Goal: Check status: Check status

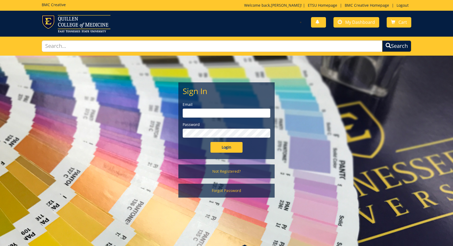
type input "[EMAIL_ADDRESS][DOMAIN_NAME]"
click at [226, 147] on input "Login" at bounding box center [226, 147] width 32 height 11
click at [225, 145] on input "Login" at bounding box center [226, 147] width 32 height 11
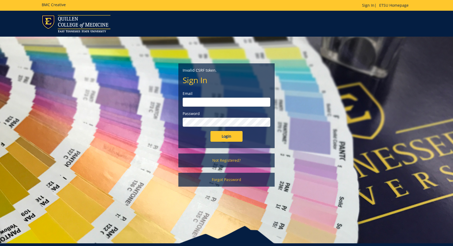
type input "[EMAIL_ADDRESS][DOMAIN_NAME]"
click at [223, 137] on input "Login" at bounding box center [226, 136] width 32 height 11
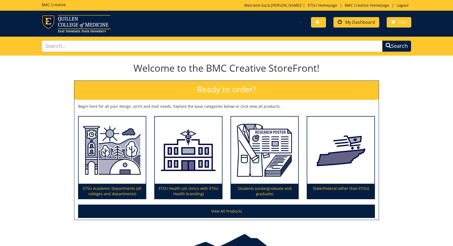
click at [350, 23] on span "My Dashboard" at bounding box center [360, 22] width 30 height 6
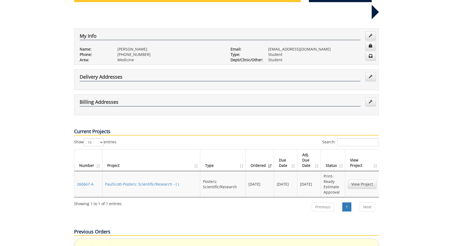
scroll to position [66, 0]
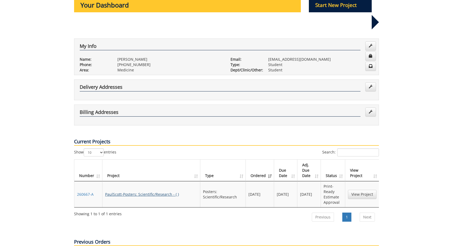
click at [122, 192] on link "PaulScott-Posters: Scientific/Research - ( )" at bounding box center [142, 194] width 74 height 5
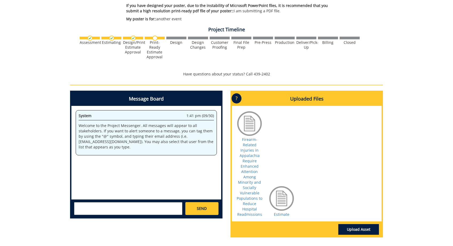
scroll to position [173, 0]
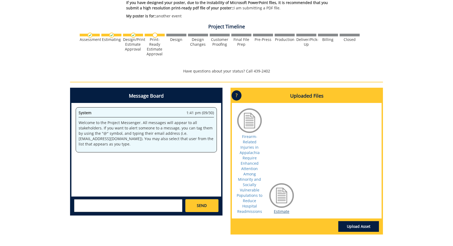
click at [280, 210] on link "Estimate" at bounding box center [281, 211] width 15 height 5
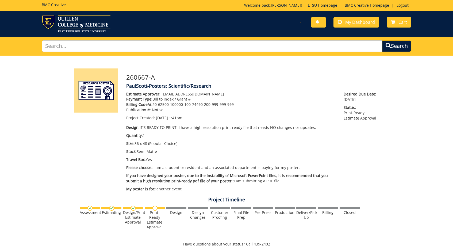
scroll to position [0, 0]
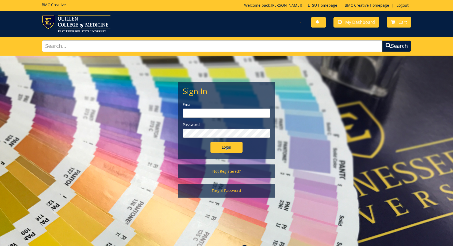
type input "[EMAIL_ADDRESS][DOMAIN_NAME]"
click at [226, 147] on input "Login" at bounding box center [226, 147] width 32 height 11
click at [216, 149] on input "Login" at bounding box center [226, 147] width 32 height 11
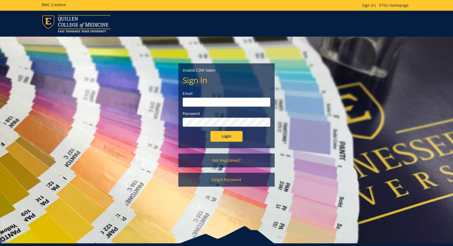
type input "scottpr@etsu.edu"
click at [221, 141] on input "Login" at bounding box center [226, 136] width 32 height 11
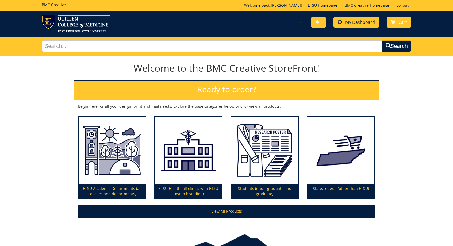
click at [348, 26] on link "My Dashboard" at bounding box center [356, 22] width 46 height 10
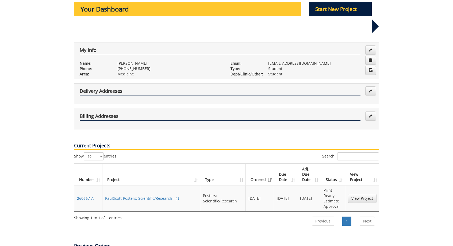
scroll to position [67, 0]
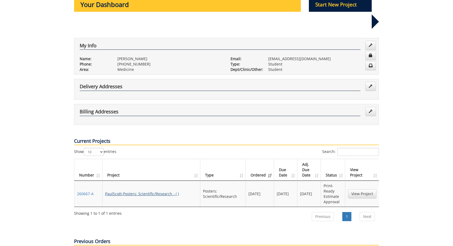
click at [138, 191] on link "PaulScott-Posters: Scientific/Research - ( )" at bounding box center [142, 193] width 74 height 5
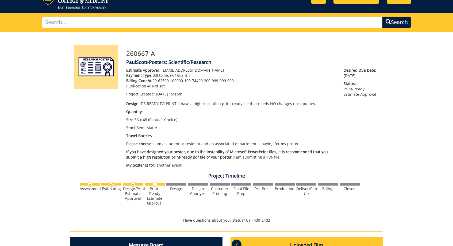
scroll to position [25, 0]
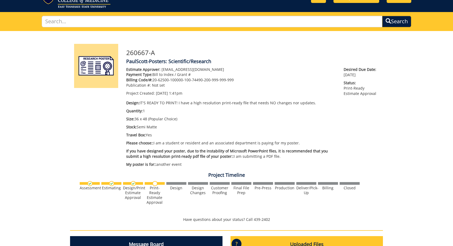
click at [177, 182] on div at bounding box center [176, 183] width 20 height 3
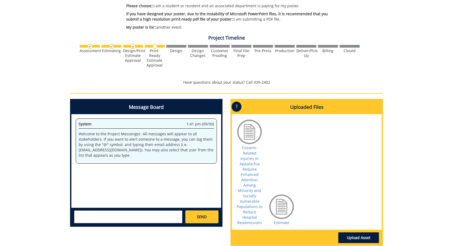
scroll to position [166, 0]
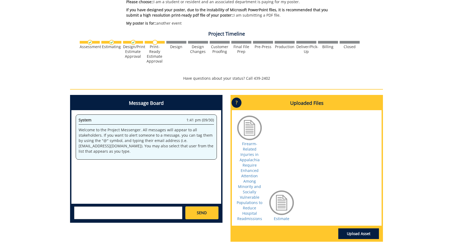
click at [254, 77] on p "Have questions about your status? Call 439-2402" at bounding box center [226, 78] width 313 height 5
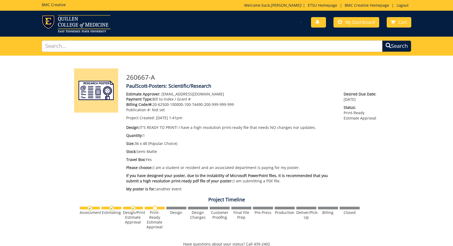
scroll to position [38, 0]
drag, startPoint x: 128, startPoint y: 77, endPoint x: 165, endPoint y: 76, distance: 37.1
click at [165, 76] on h3 "260667-A" at bounding box center [252, 77] width 253 height 7
click at [165, 77] on h3 "260667-A" at bounding box center [252, 77] width 253 height 7
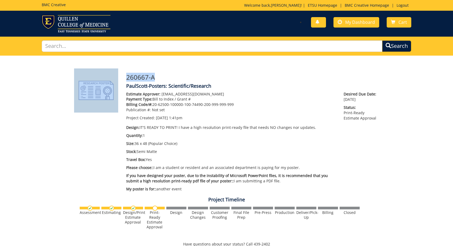
drag, startPoint x: 157, startPoint y: 77, endPoint x: 119, endPoint y: 77, distance: 37.9
click at [119, 77] on div "260667-A PaulScott-Posters: Scientific/Research Estimate Approver: [EMAIL_ADDRE…" at bounding box center [226, 239] width 313 height 343
copy div "260667-A"
